Goal: Information Seeking & Learning: Learn about a topic

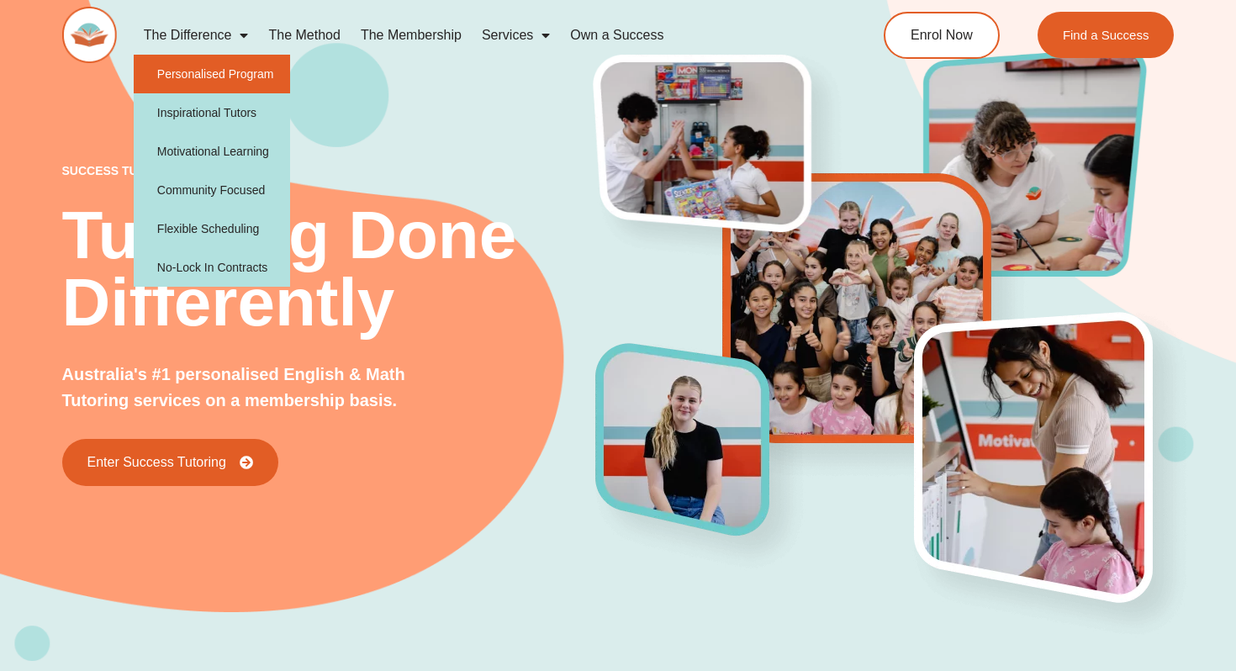
click at [210, 82] on link "Personalised Program" at bounding box center [212, 74] width 157 height 39
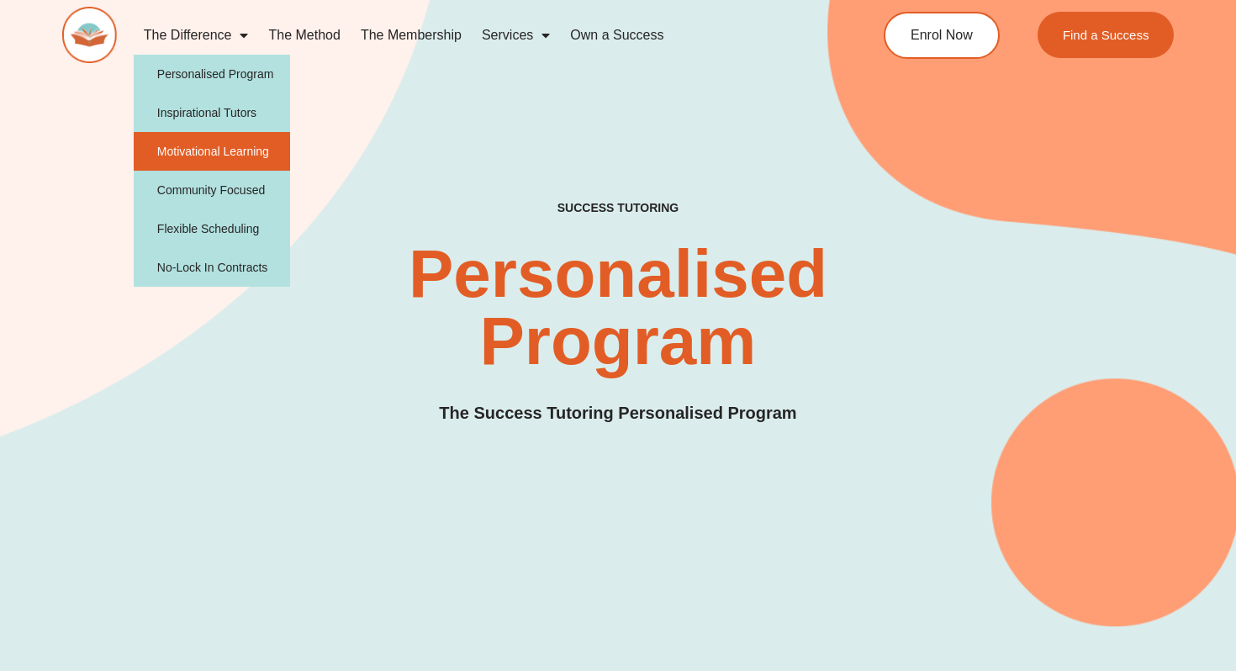
click at [208, 151] on link "Motivational Learning" at bounding box center [212, 151] width 157 height 39
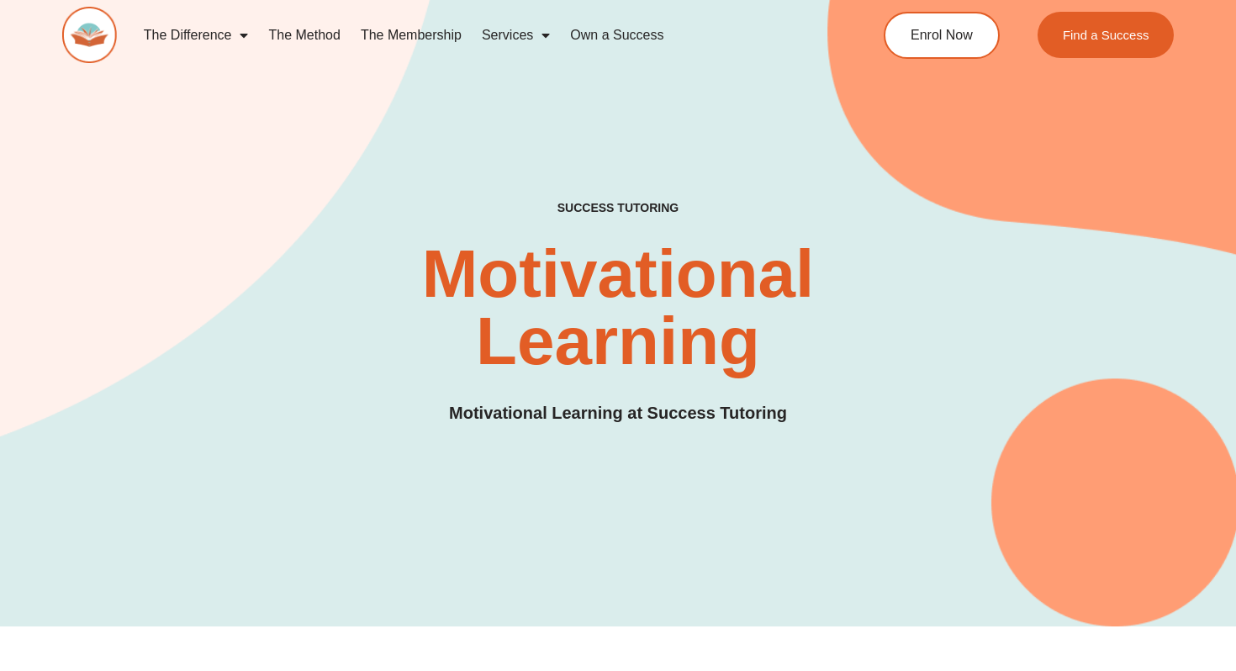
click at [346, 35] on link "The Method" at bounding box center [304, 35] width 92 height 39
